Goal: Information Seeking & Learning: Find specific page/section

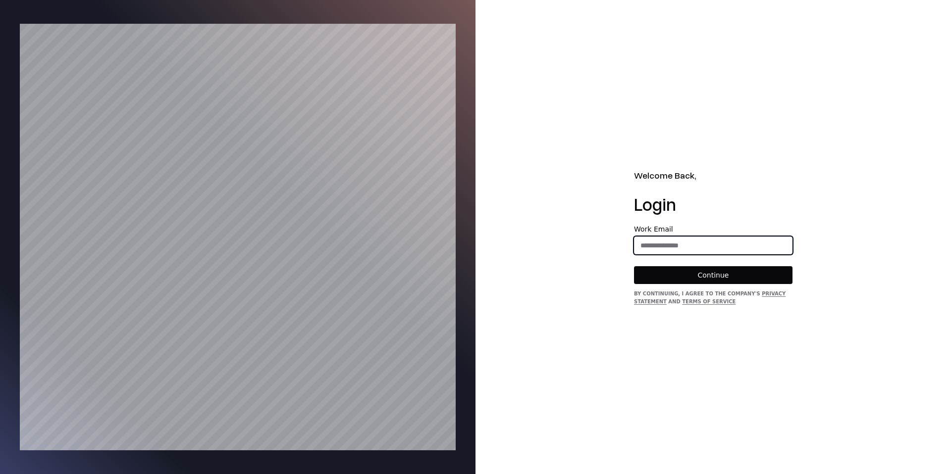
click at [654, 241] on input "email" at bounding box center [712, 246] width 157 height 18
type input "**********"
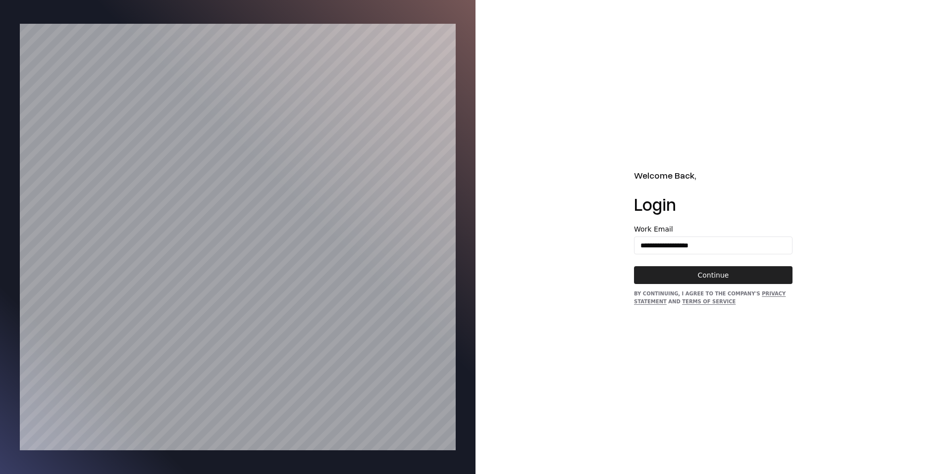
click at [716, 271] on button "Continue" at bounding box center [713, 275] width 158 height 18
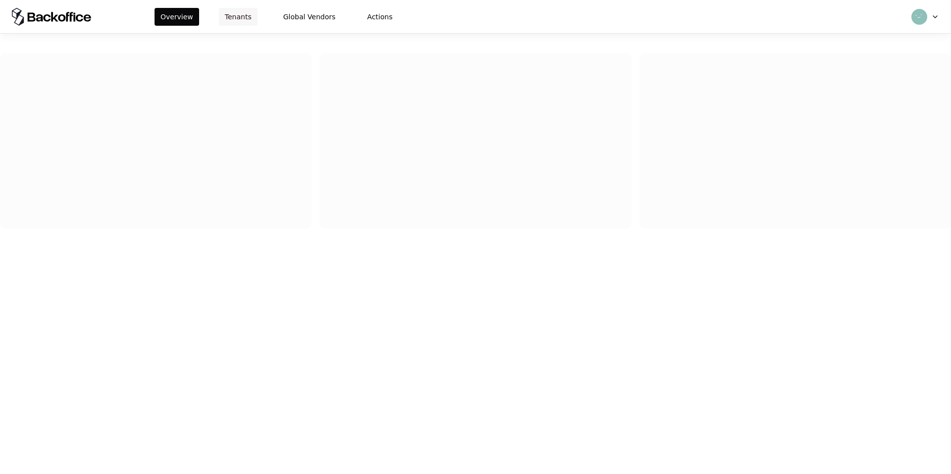
click at [247, 15] on button "Tenants" at bounding box center [238, 17] width 39 height 18
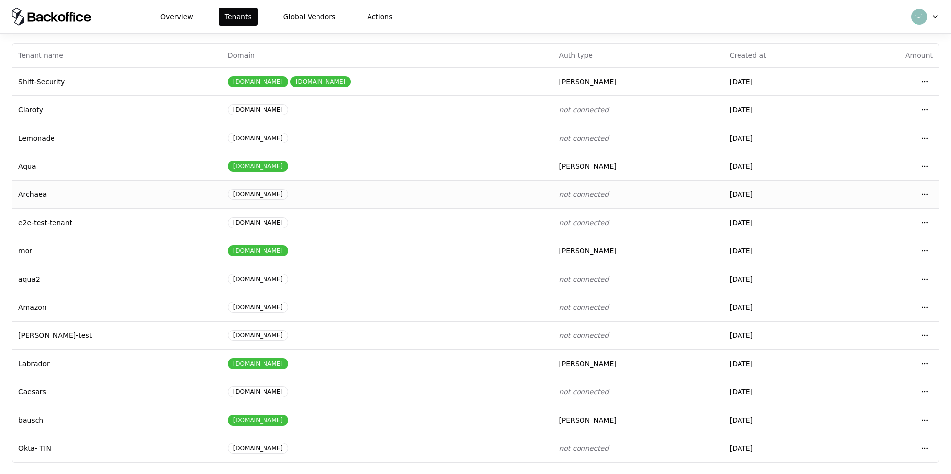
scroll to position [16, 0]
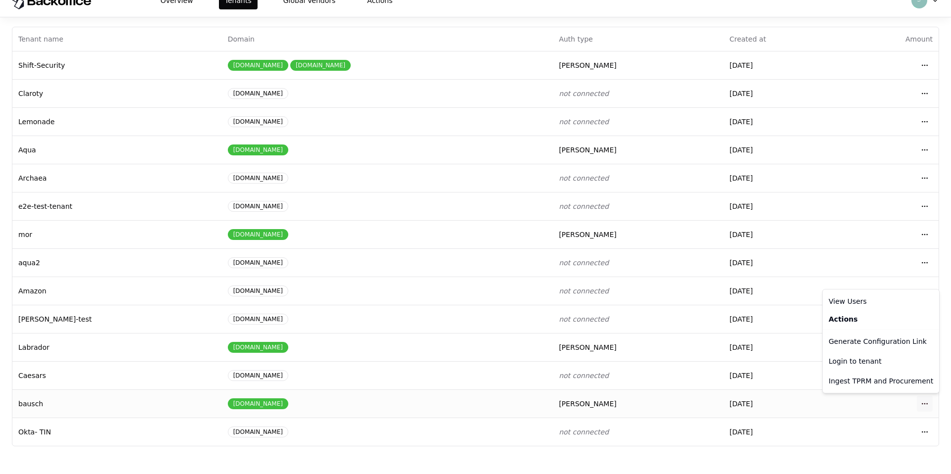
click at [917, 403] on html "Overview Tenants Global Vendors Actions Tenants Add Tenant Tenant name Domain A…" at bounding box center [475, 221] width 951 height 474
click at [866, 361] on div "Login to tenant" at bounding box center [880, 362] width 112 height 20
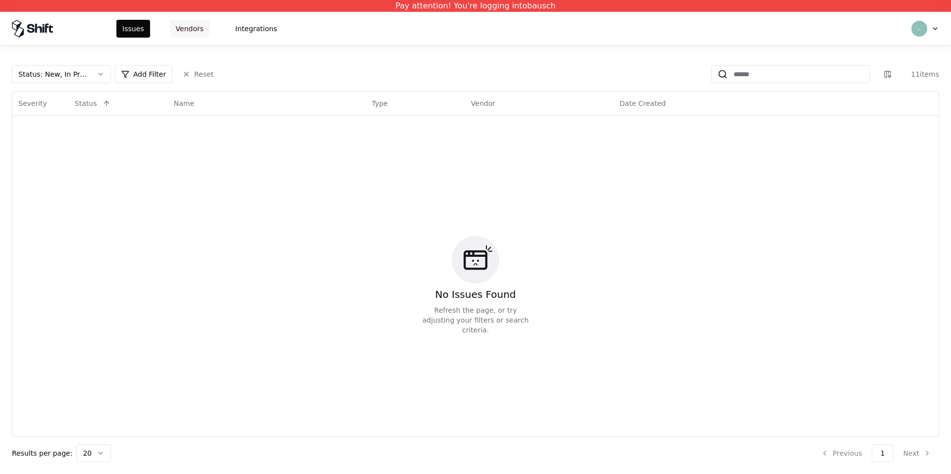
click at [201, 28] on button "Vendors" at bounding box center [190, 29] width 40 height 18
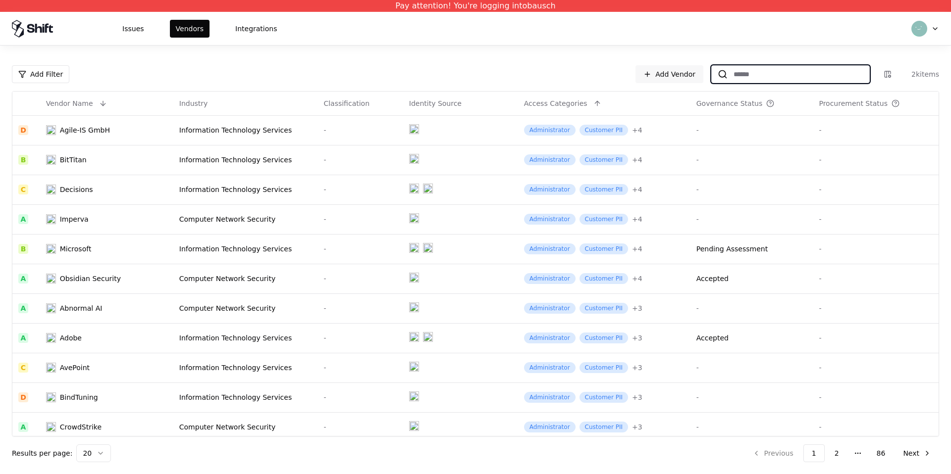
click at [804, 74] on input at bounding box center [798, 74] width 142 height 18
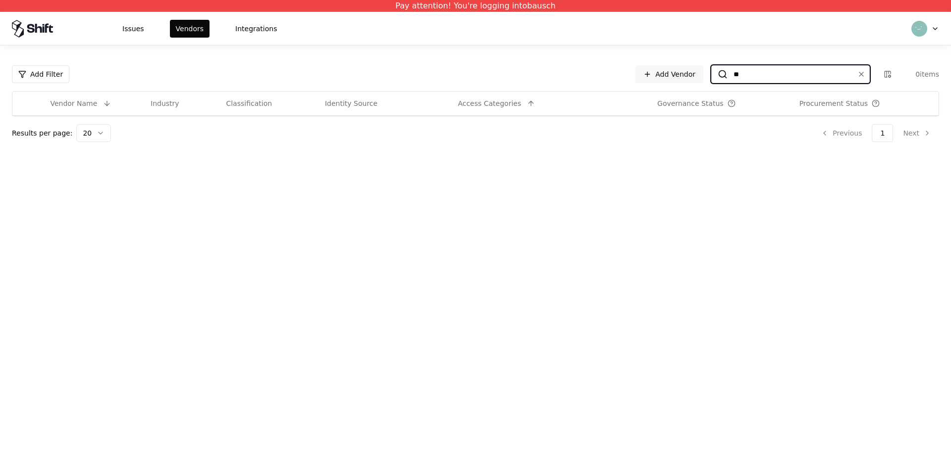
type input "*"
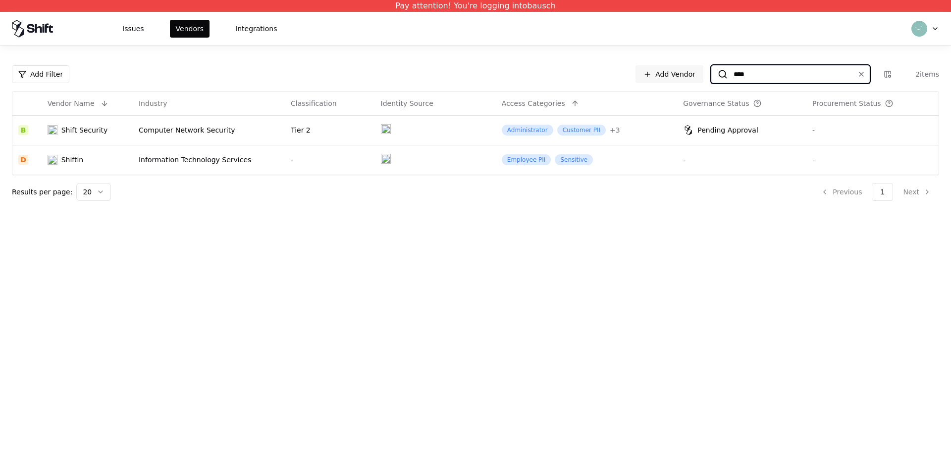
type input "****"
